Goal: Communication & Community: Ask a question

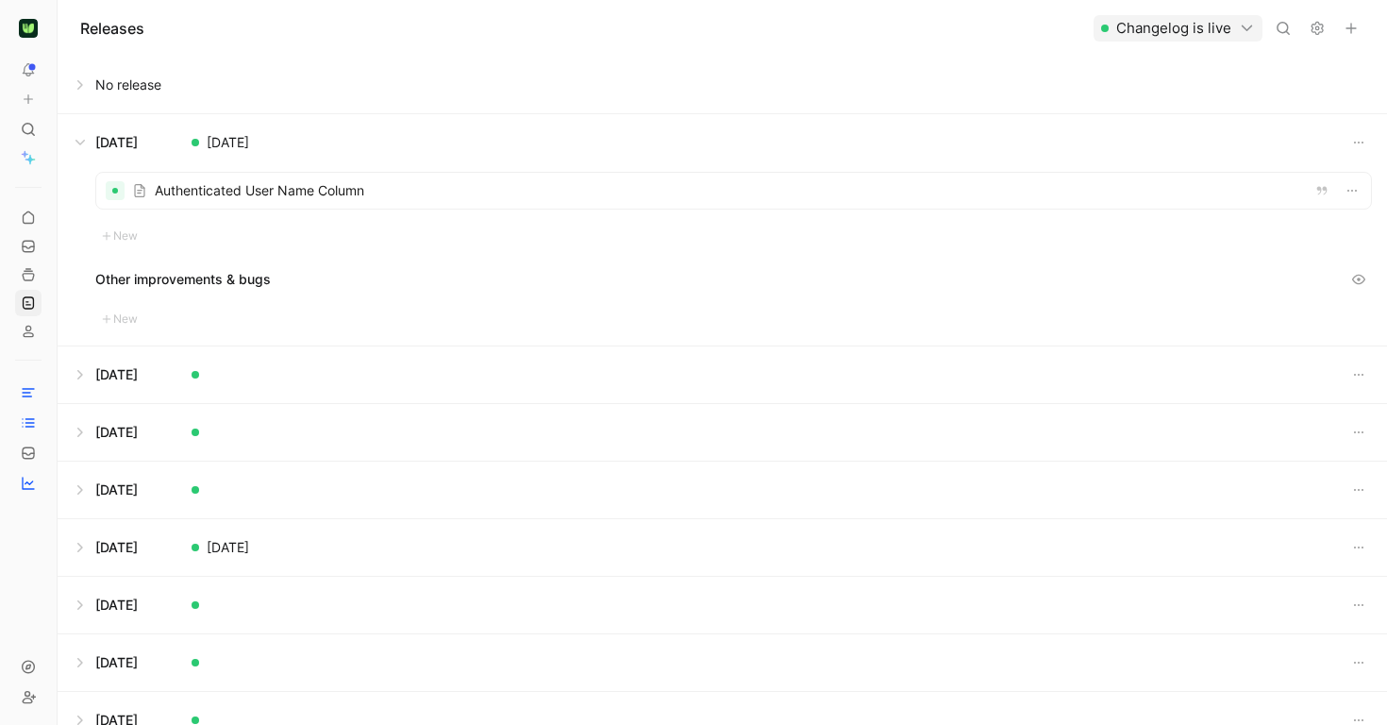
click at [462, 205] on div at bounding box center [733, 191] width 1275 height 36
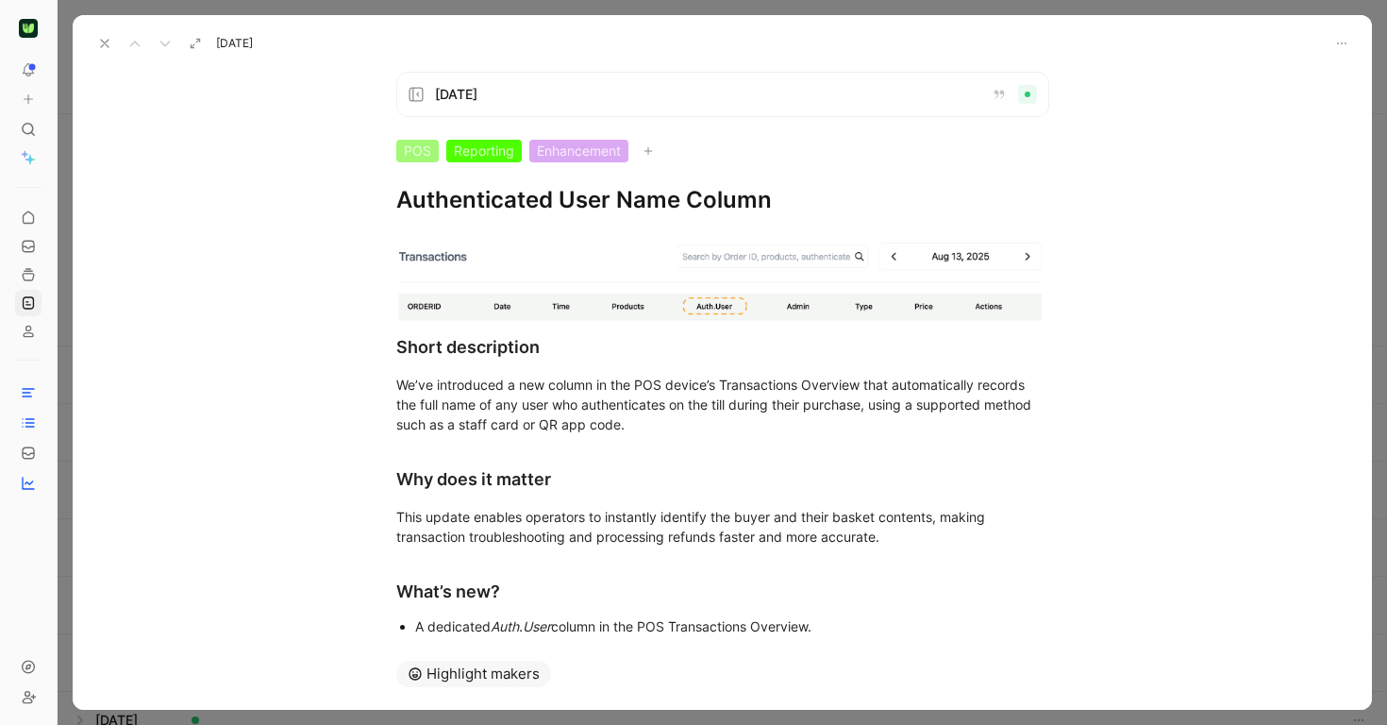
click at [100, 39] on icon at bounding box center [104, 43] width 15 height 15
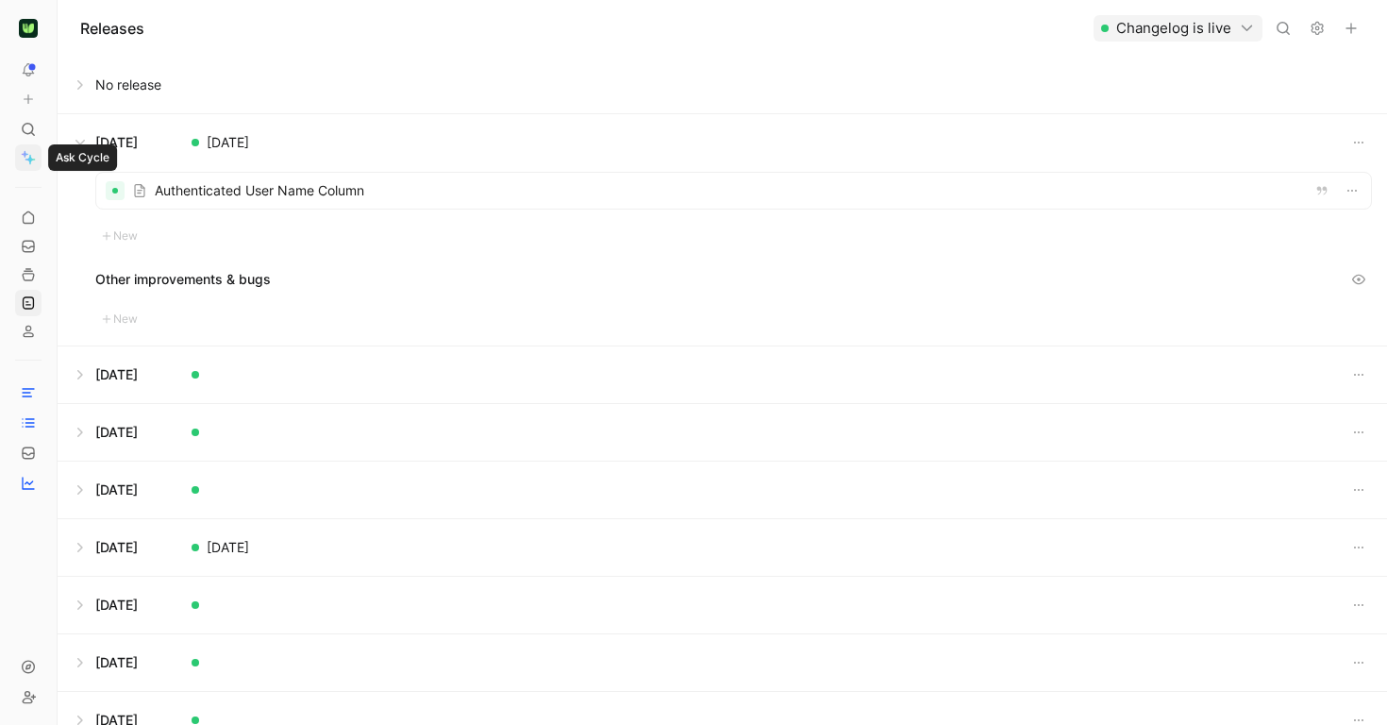
click at [24, 157] on icon at bounding box center [28, 157] width 15 height 15
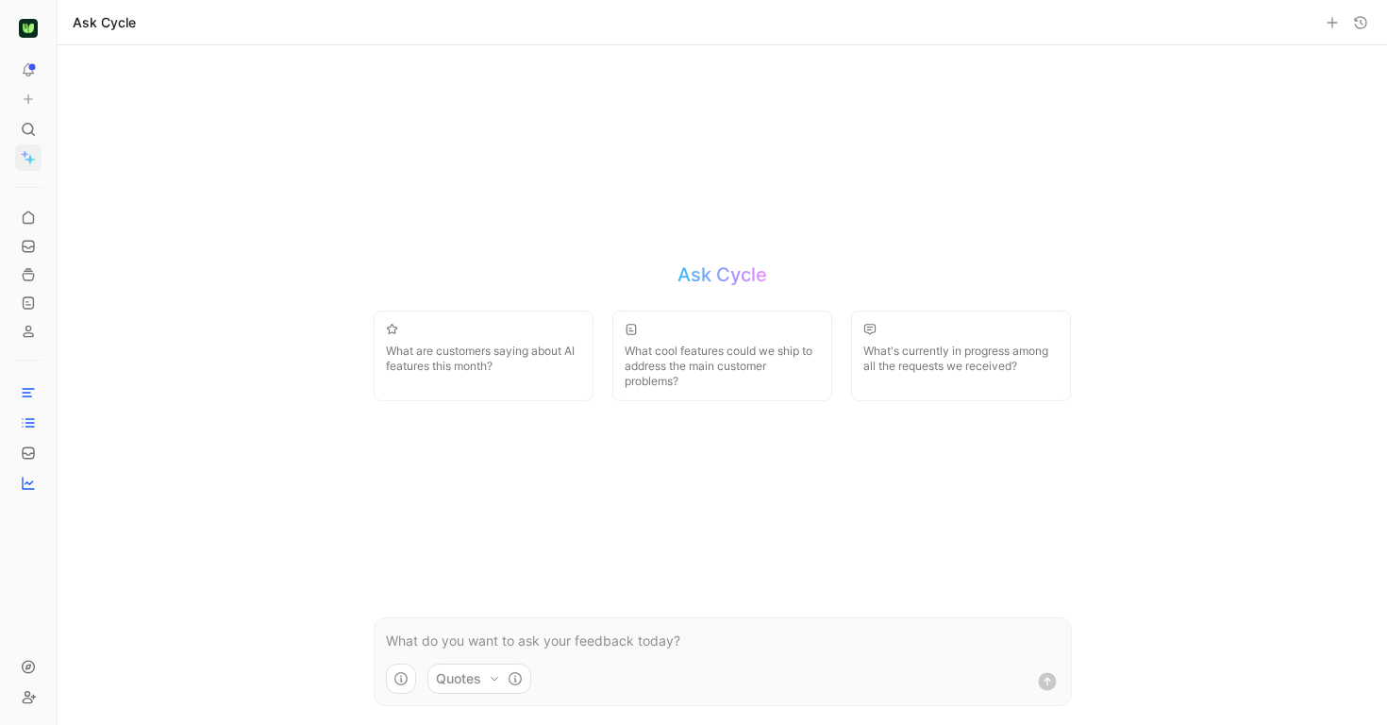
click at [577, 632] on p at bounding box center [723, 640] width 674 height 23
click at [487, 678] on button "Quotes" at bounding box center [479, 678] width 104 height 30
click at [410, 632] on html "To pick up a draggable item, press the space bar. While dragging, use the arrow…" at bounding box center [693, 362] width 1387 height 725
click at [408, 634] on p at bounding box center [723, 640] width 674 height 23
